Goal: Task Accomplishment & Management: Use online tool/utility

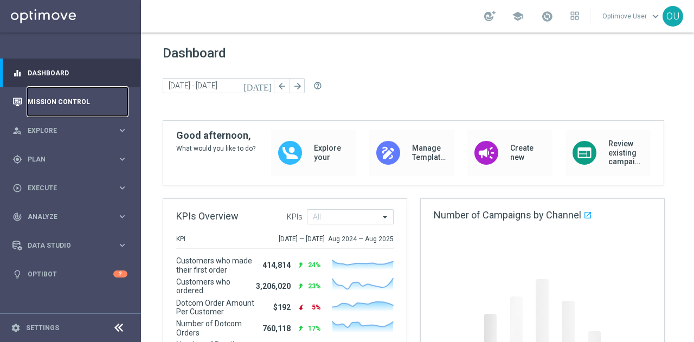
click at [42, 101] on link "Mission Control" at bounding box center [78, 101] width 100 height 29
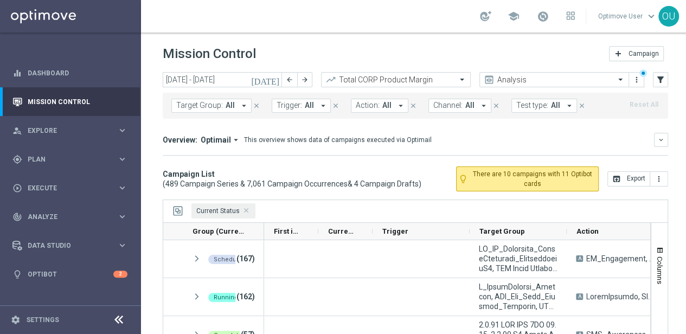
click at [119, 325] on icon at bounding box center [118, 319] width 13 height 13
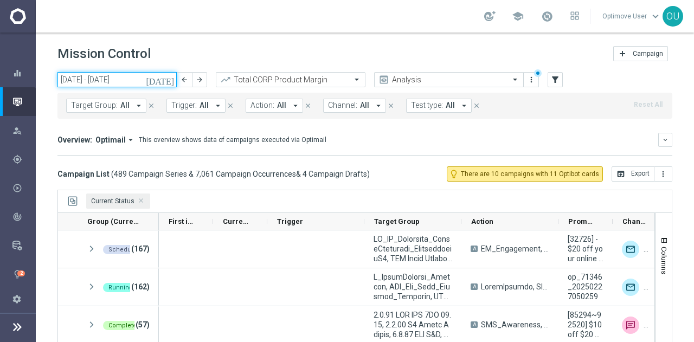
click at [138, 85] on input "[DATE] - [DATE]" at bounding box center [116, 79] width 119 height 15
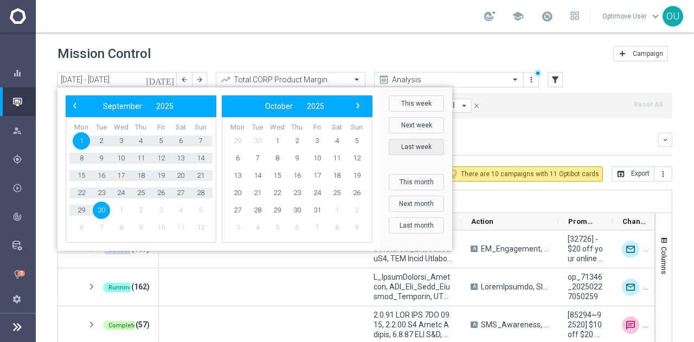
click at [423, 144] on button "Last week" at bounding box center [416, 147] width 55 height 16
type input "[DATE] - [DATE]"
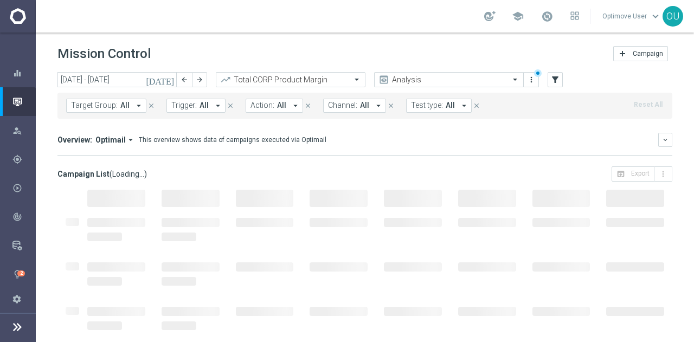
click at [349, 110] on button "Channel: All arrow_drop_down" at bounding box center [354, 106] width 63 height 14
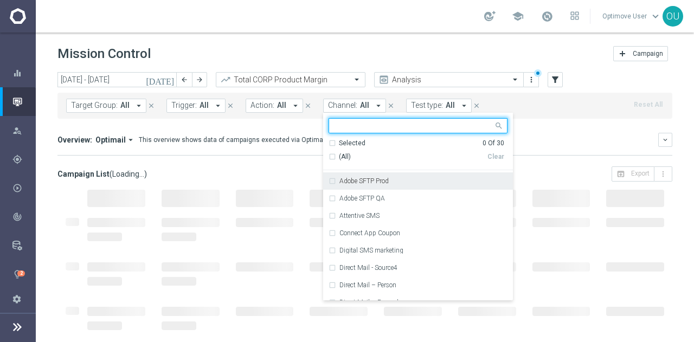
scroll to position [15, 0]
click at [388, 185] on div "Adobe SFTP Prod" at bounding box center [418, 181] width 179 height 17
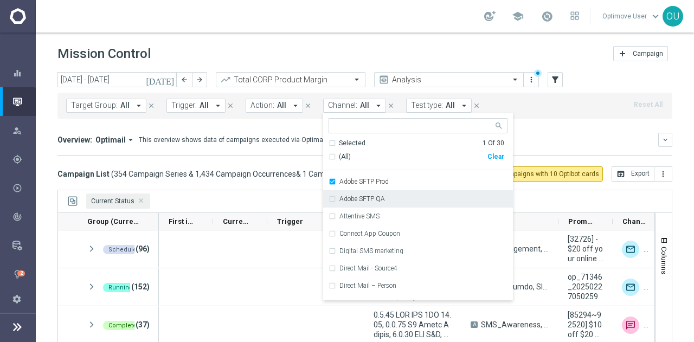
click at [386, 198] on div "Adobe SFTP QA" at bounding box center [423, 199] width 168 height 7
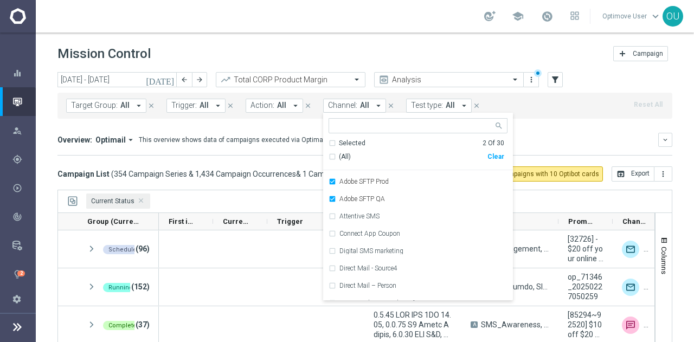
click at [257, 187] on div "[DATE] [DATE] - [DATE] arrow_back arrow_forward Total CORP Product Margin trend…" at bounding box center [365, 202] width 658 height 260
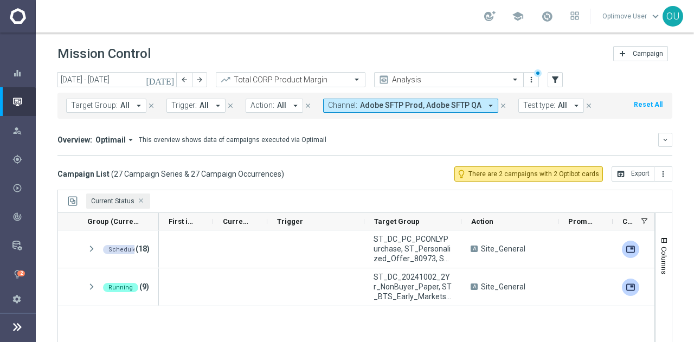
click at [140, 201] on span "Current Status Press DELETE to remove" at bounding box center [141, 200] width 5 height 5
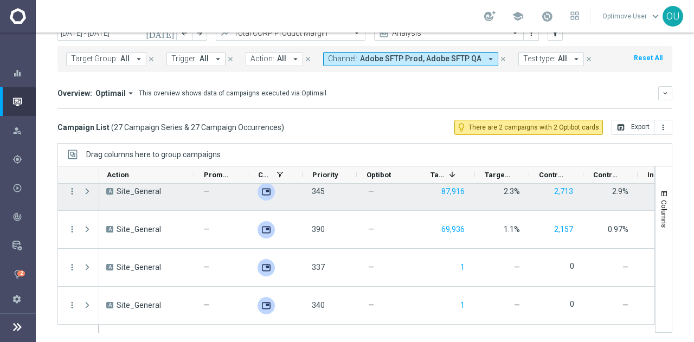
scroll to position [884, 0]
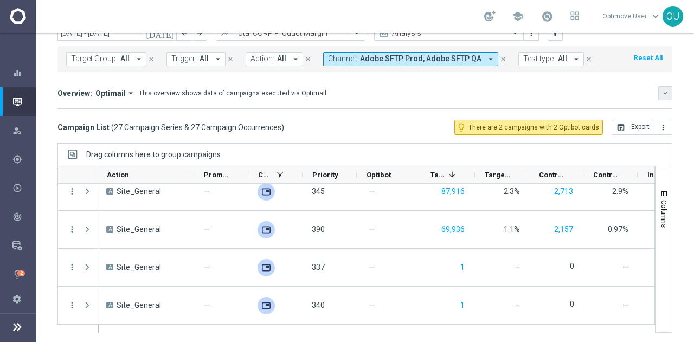
click at [661, 93] on icon "keyboard_arrow_down" at bounding box center [665, 93] width 8 height 8
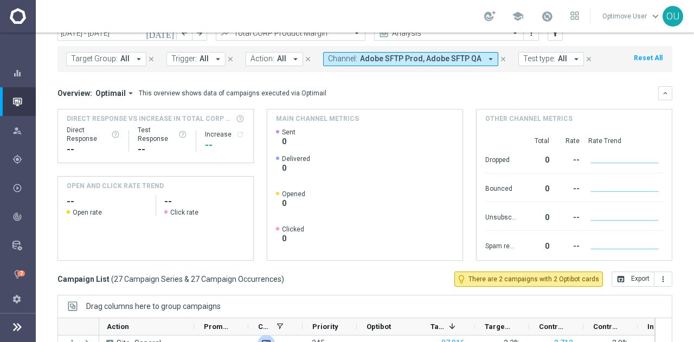
click at [126, 91] on icon "arrow_drop_down" at bounding box center [131, 93] width 10 height 10
click at [111, 109] on div "Analysis" at bounding box center [106, 109] width 66 height 15
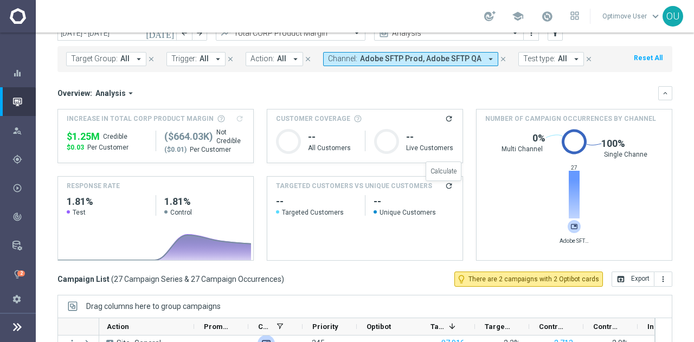
click at [445, 186] on icon "refresh" at bounding box center [449, 186] width 9 height 9
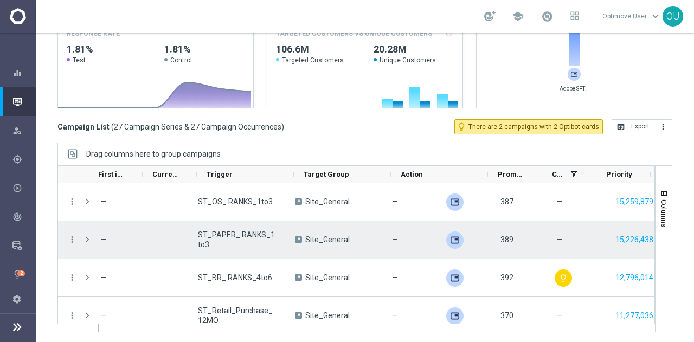
scroll to position [0, 0]
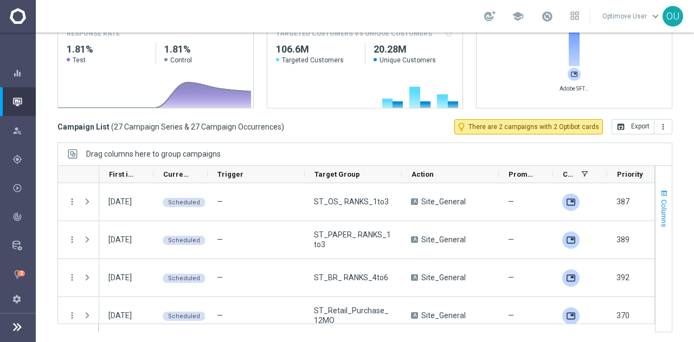
click at [660, 209] on span "Columns" at bounding box center [664, 214] width 9 height 28
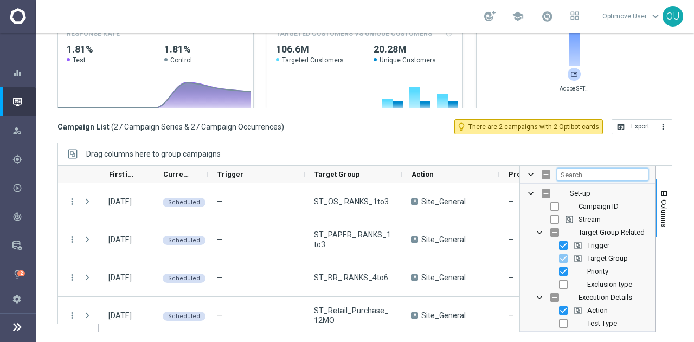
click at [584, 169] on input "Filter Columns Input" at bounding box center [603, 174] width 92 height 13
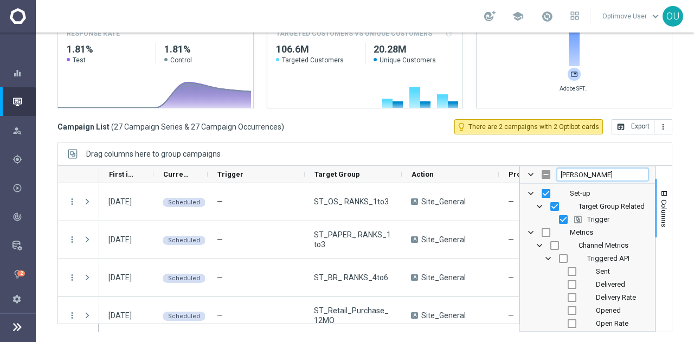
type input "[PERSON_NAME]"
click at [559, 217] on input "Press SPACE to toggle visibility (visible)" at bounding box center [563, 219] width 9 height 9
checkbox input "false"
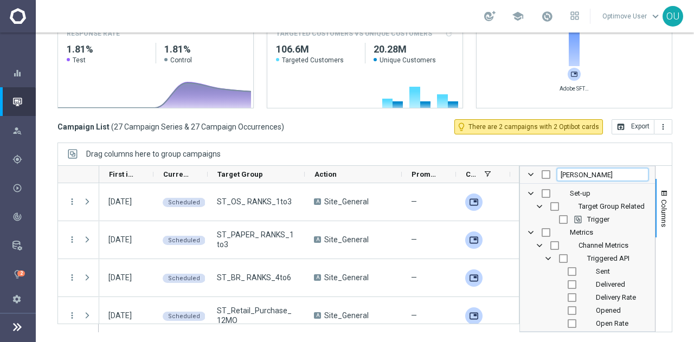
click at [572, 172] on input "[PERSON_NAME]" at bounding box center [603, 174] width 92 height 13
type input "promo"
checkbox input "true"
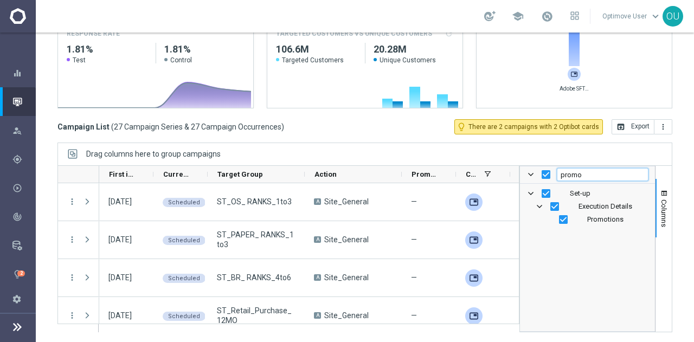
type input "promo"
click at [559, 222] on input "Press SPACE to toggle visibility (visible)" at bounding box center [563, 219] width 9 height 9
checkbox input "false"
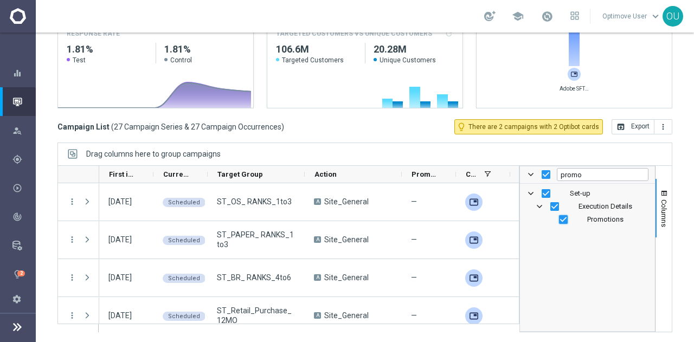
checkbox input "false"
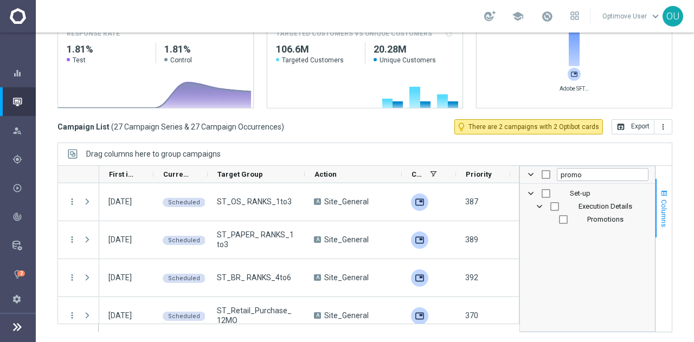
click at [660, 217] on span "Columns" at bounding box center [664, 214] width 9 height 28
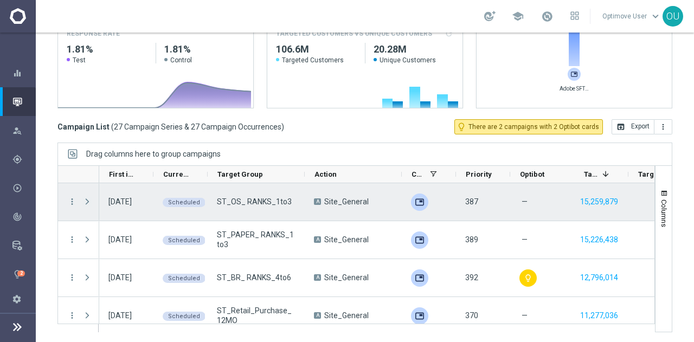
click at [82, 204] on span at bounding box center [87, 201] width 10 height 9
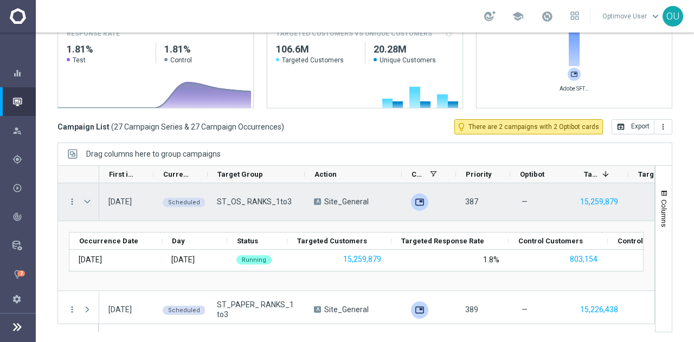
click at [86, 200] on span at bounding box center [87, 201] width 10 height 9
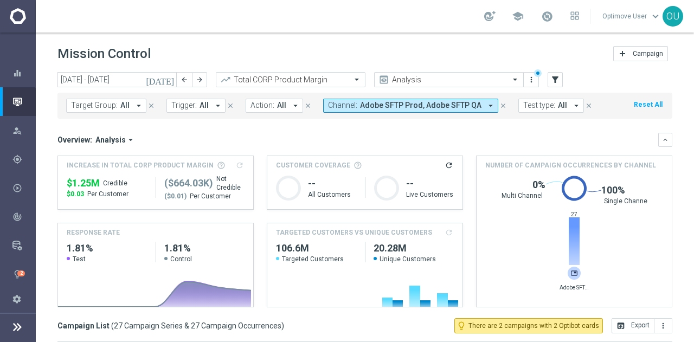
click at [434, 107] on span "Adobe SFTP Prod, Adobe SFTP QA" at bounding box center [420, 105] width 121 height 9
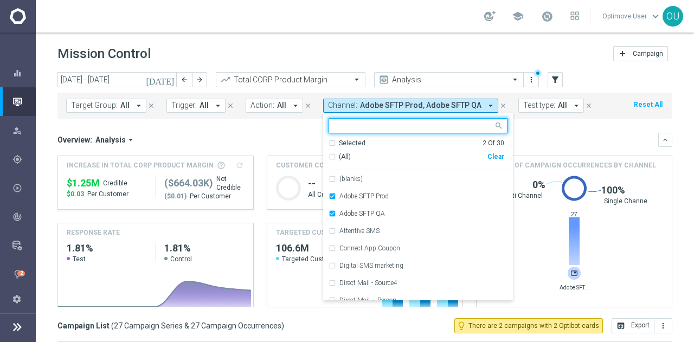
click at [329, 155] on div "(All)" at bounding box center [408, 156] width 159 height 9
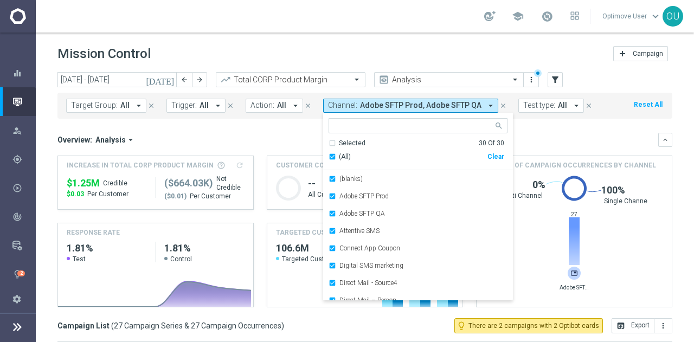
click at [521, 138] on div "Overview: Analysis arrow_drop_down" at bounding box center [357, 140] width 601 height 10
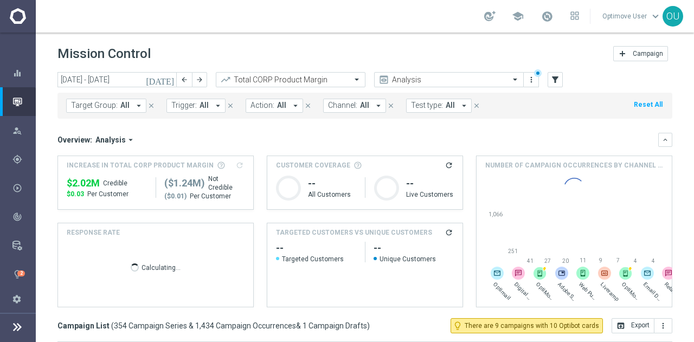
scroll to position [177, 0]
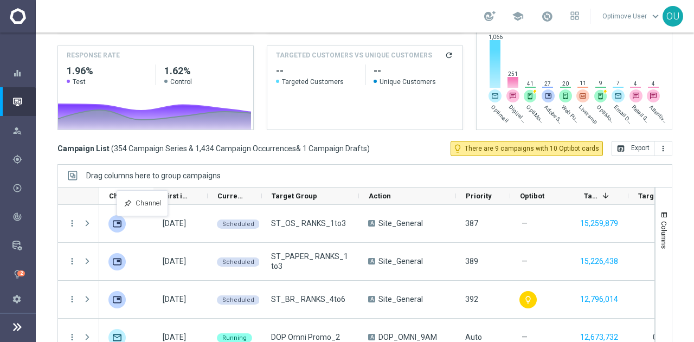
drag, startPoint x: 421, startPoint y: 197, endPoint x: 123, endPoint y: 197, distance: 298.7
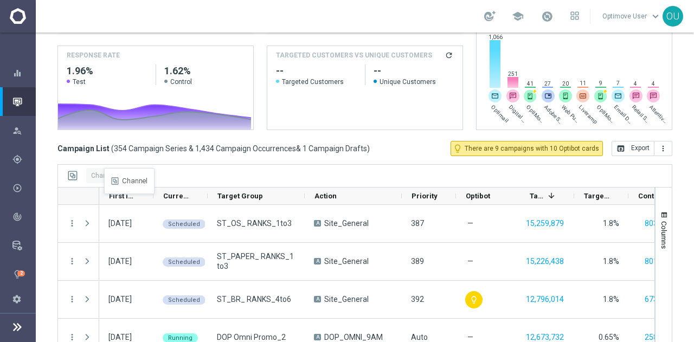
drag, startPoint x: 121, startPoint y: 195, endPoint x: 110, endPoint y: 175, distance: 23.8
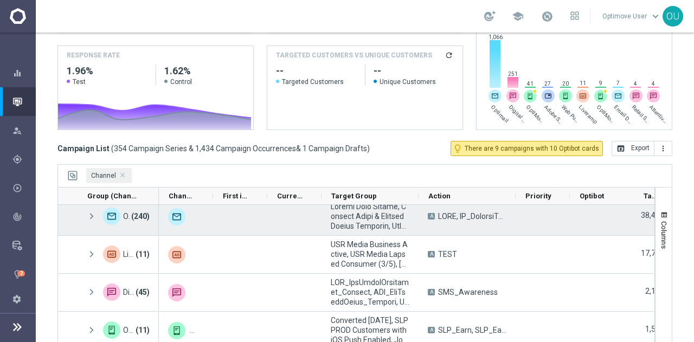
scroll to position [44, 0]
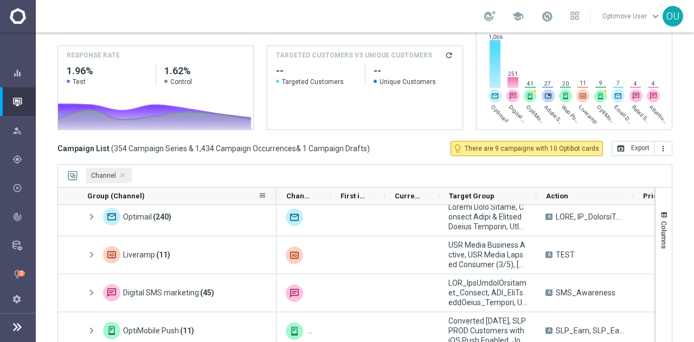
drag, startPoint x: 158, startPoint y: 197, endPoint x: 277, endPoint y: 190, distance: 118.9
click at [277, 190] on div at bounding box center [276, 196] width 4 height 17
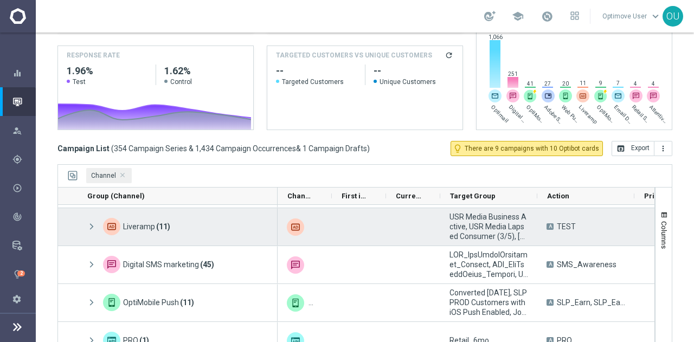
scroll to position [72, 0]
click at [92, 226] on span at bounding box center [92, 227] width 10 height 9
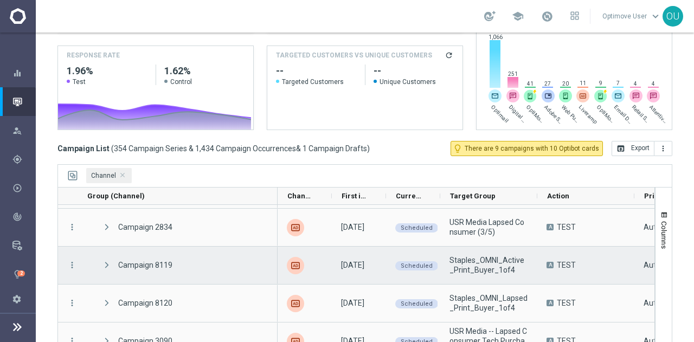
scroll to position [224, 0]
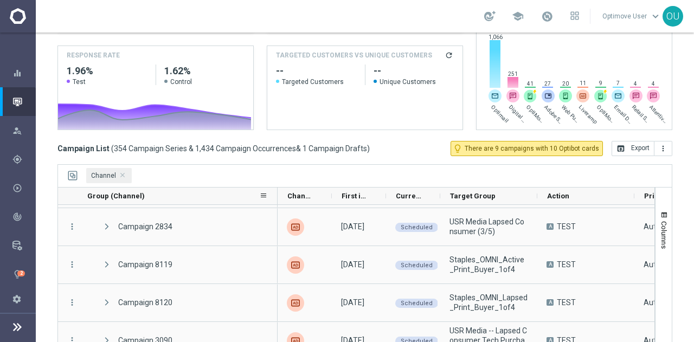
click at [156, 196] on div "Group (Channel) 1" at bounding box center [173, 196] width 172 height 17
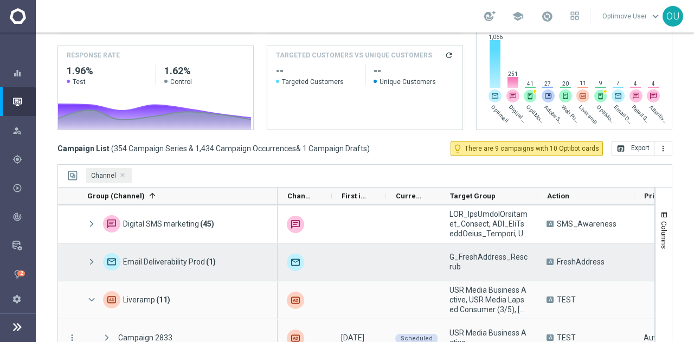
scroll to position [74, 0]
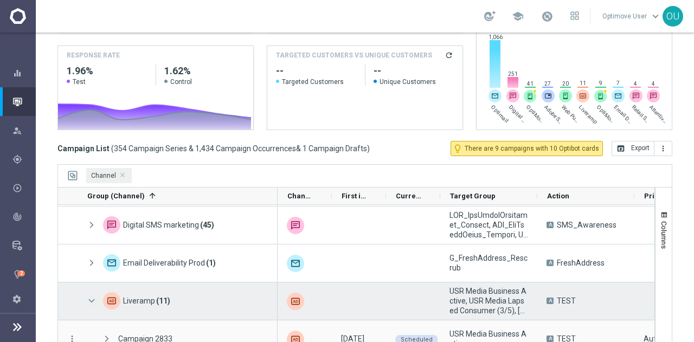
click at [92, 300] on span at bounding box center [92, 301] width 10 height 9
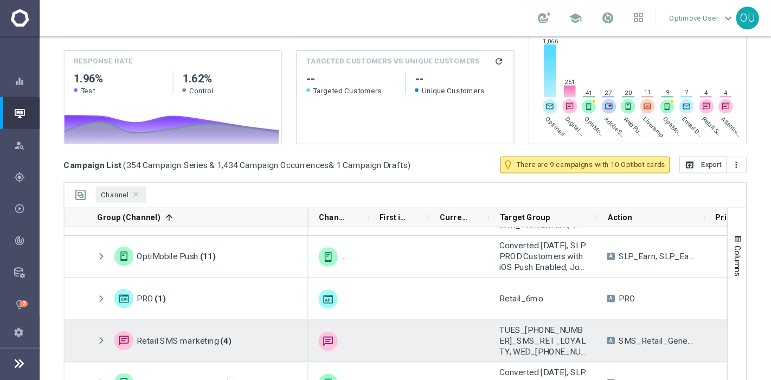
scroll to position [277, 0]
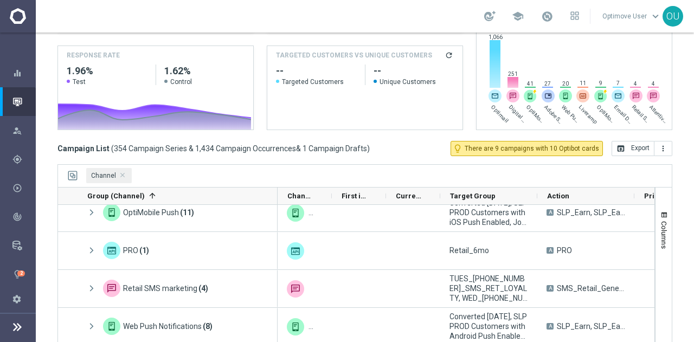
click at [314, 136] on mini-dashboard "Overview: Analysis arrow_drop_down keyboard_arrow_down Increase In Total CORP P…" at bounding box center [364, 41] width 615 height 200
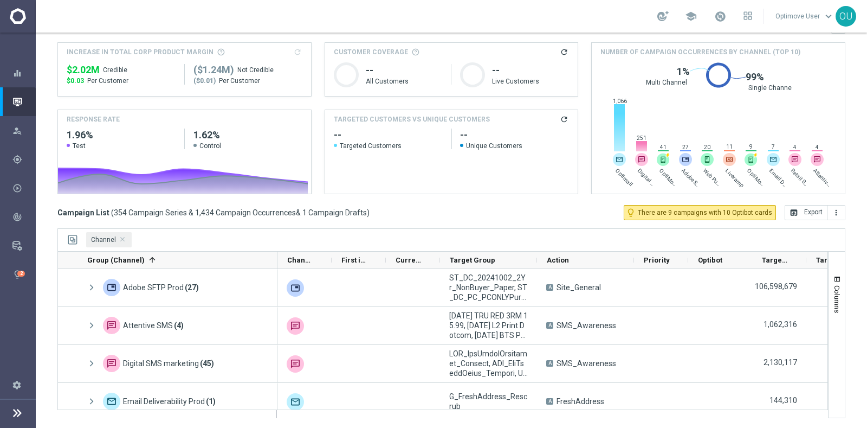
scroll to position [0, 0]
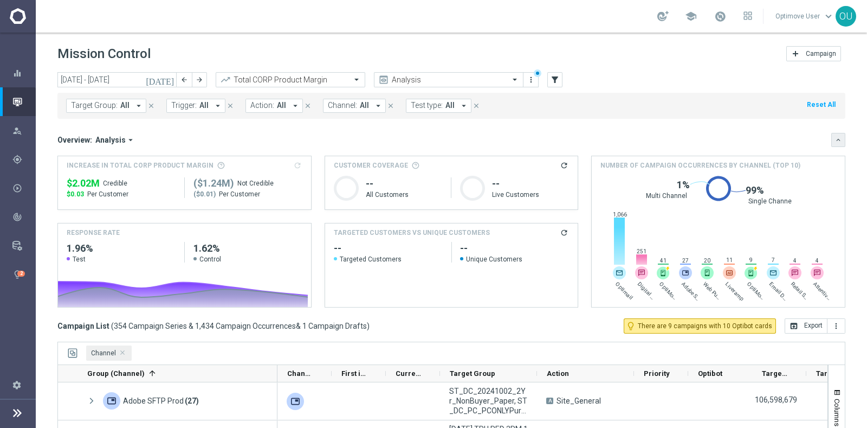
click at [693, 138] on icon "keyboard_arrow_down" at bounding box center [839, 140] width 8 height 8
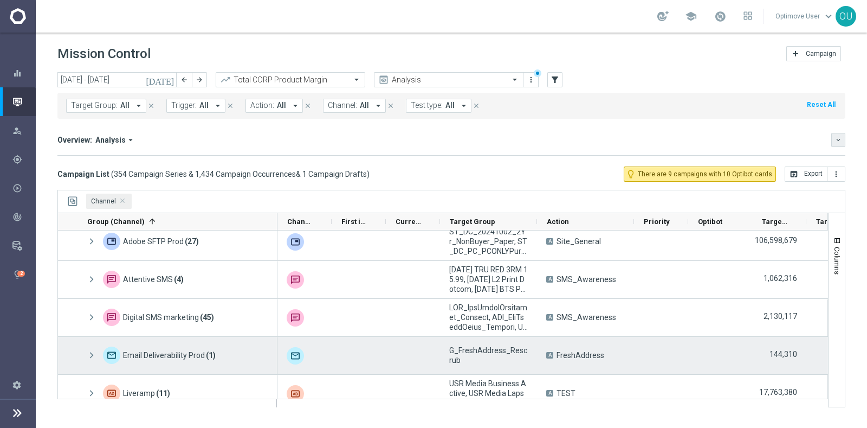
scroll to position [8, 0]
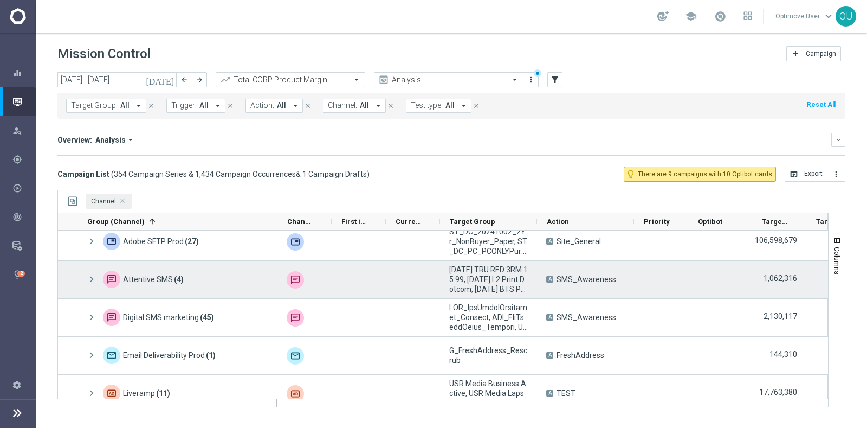
click at [91, 278] on span at bounding box center [92, 279] width 10 height 9
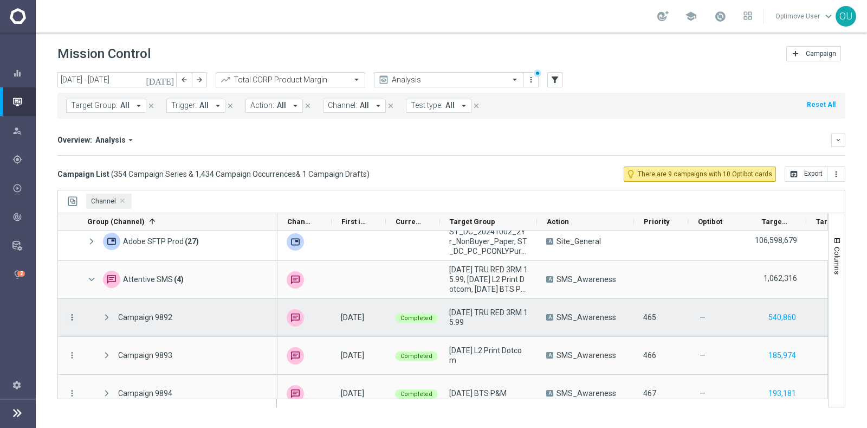
click at [68, 313] on icon "more_vert" at bounding box center [72, 317] width 10 height 10
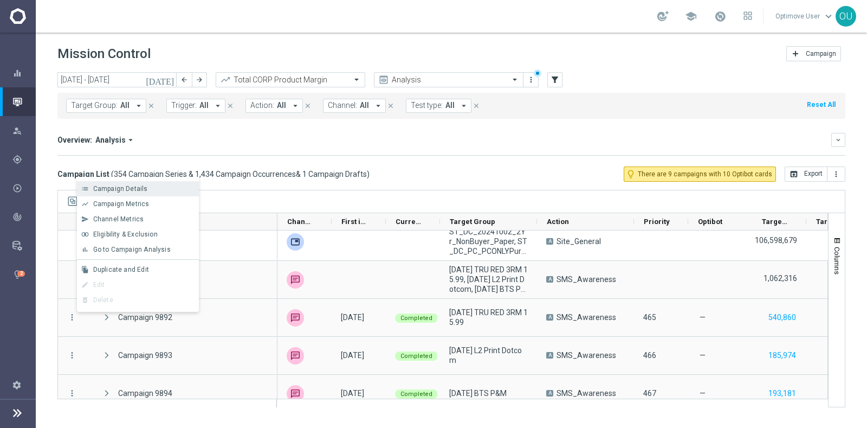
click at [133, 185] on span "Campaign Details" at bounding box center [120, 189] width 55 height 8
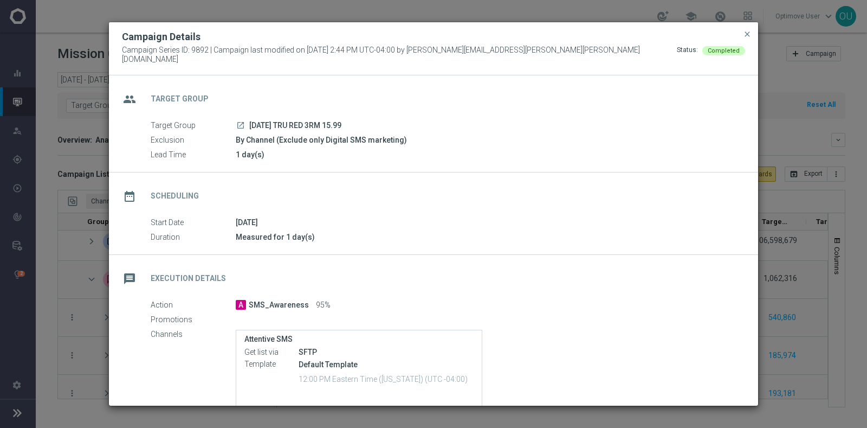
scroll to position [98, 0]
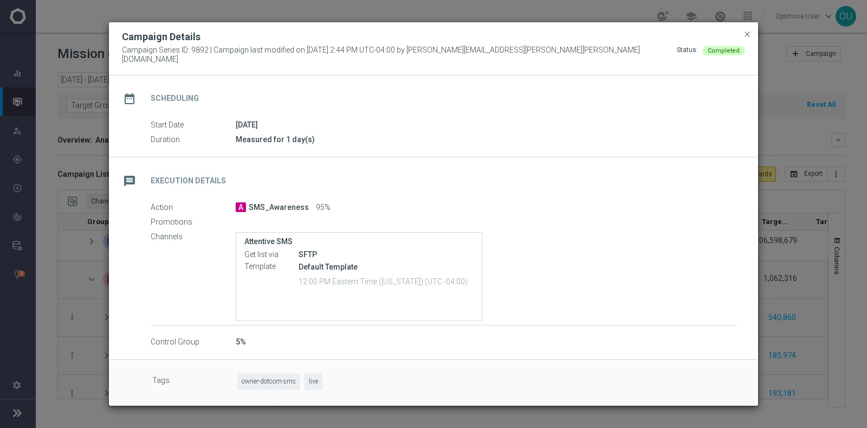
click at [23, 307] on modal-container "Campaign Details Campaign Series ID: 9892 | Campaign last modified on [DATE] 2:…" at bounding box center [433, 214] width 867 height 428
